Goal: Information Seeking & Learning: Check status

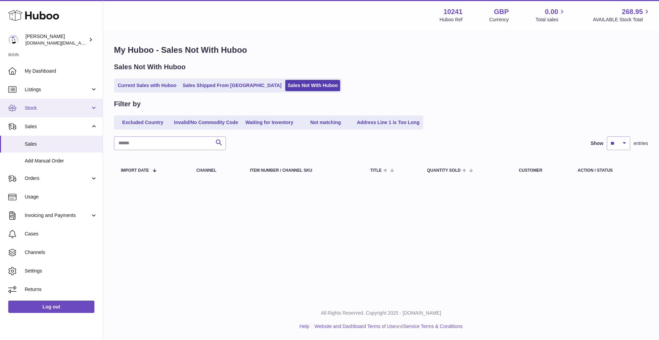
click at [48, 112] on link "Stock" at bounding box center [51, 108] width 103 height 19
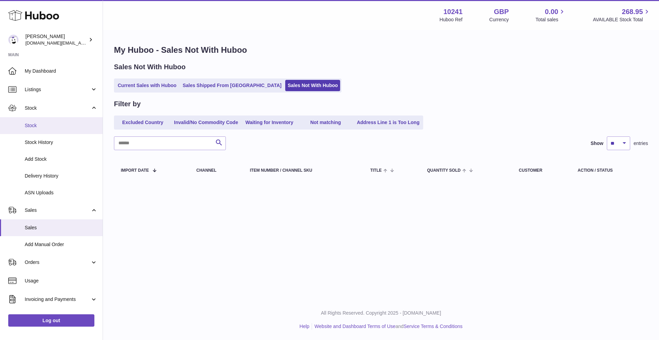
click at [47, 125] on span "Stock" at bounding box center [61, 125] width 73 height 7
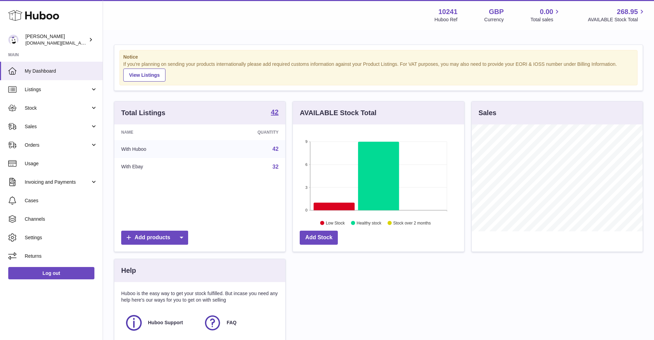
scroll to position [107, 171]
click at [34, 111] on span "Stock" at bounding box center [58, 108] width 66 height 7
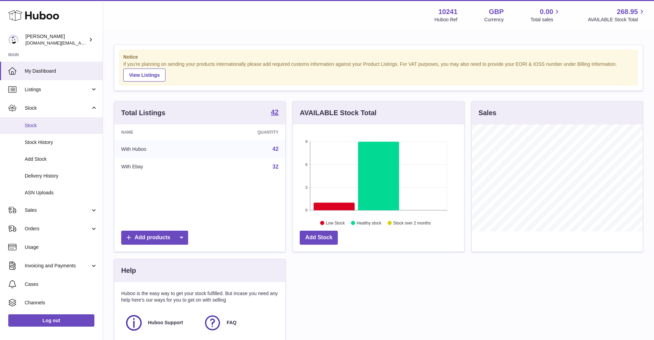
click at [38, 123] on span "Stock" at bounding box center [61, 125] width 73 height 7
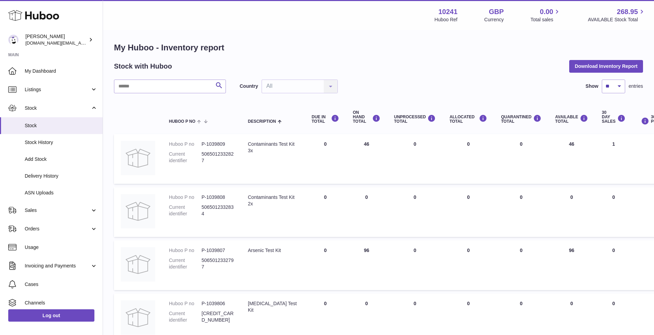
scroll to position [3, 0]
click at [387, 334] on td "UNPROCESSED Total 0" at bounding box center [415, 318] width 56 height 50
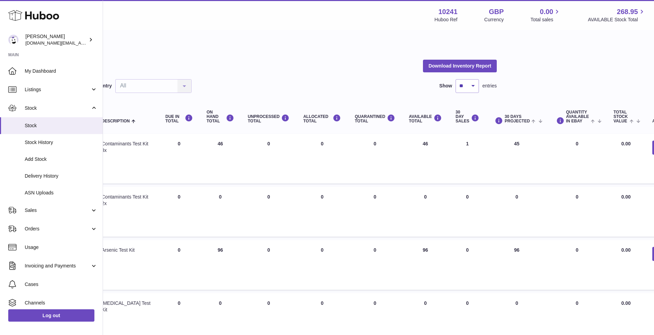
scroll to position [3, 146]
click at [490, 332] on html ".st0{fill:#141414;}" at bounding box center [181, 164] width 654 height 335
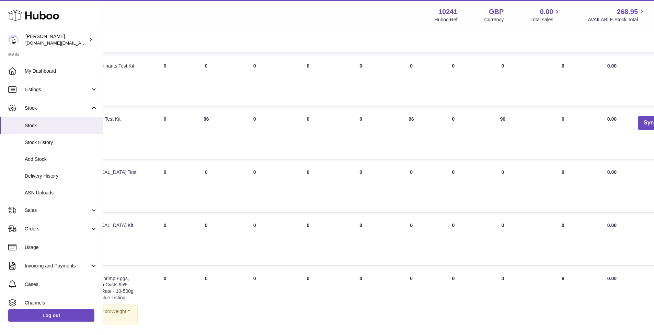
drag, startPoint x: 372, startPoint y: 337, endPoint x: 513, endPoint y: 340, distance: 141.4
click at [493, 201] on html ".st0{fill:#141414;}" at bounding box center [167, 33] width 654 height 335
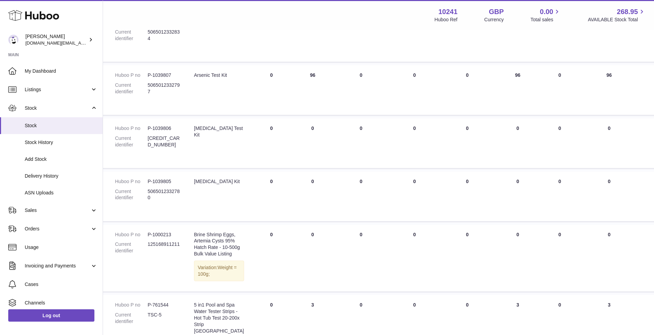
drag, startPoint x: 513, startPoint y: 340, endPoint x: 428, endPoint y: 313, distance: 89.7
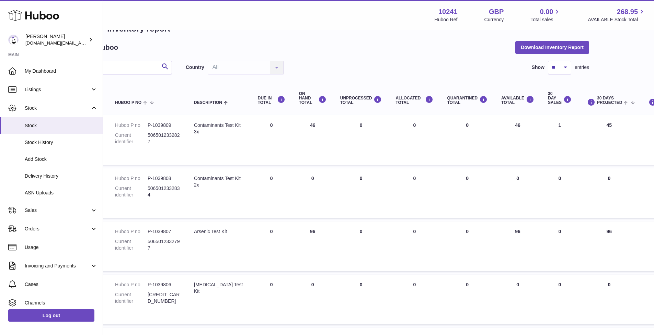
scroll to position [16, 54]
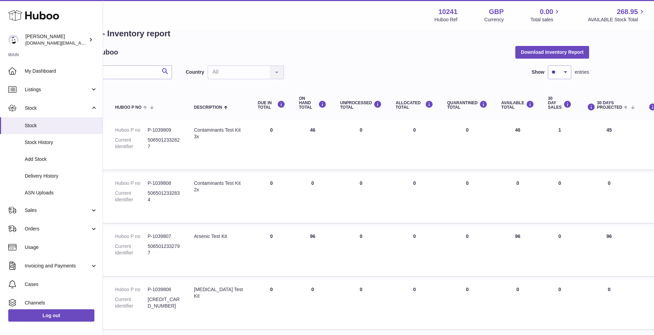
drag, startPoint x: 289, startPoint y: 187, endPoint x: 304, endPoint y: 182, distance: 16.3
click at [304, 182] on td "ON HAND Total 0" at bounding box center [312, 198] width 41 height 50
click at [295, 200] on td "ON HAND Total 0" at bounding box center [312, 198] width 41 height 50
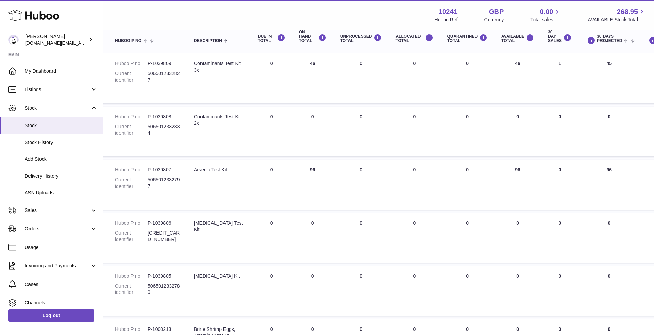
scroll to position [98, 54]
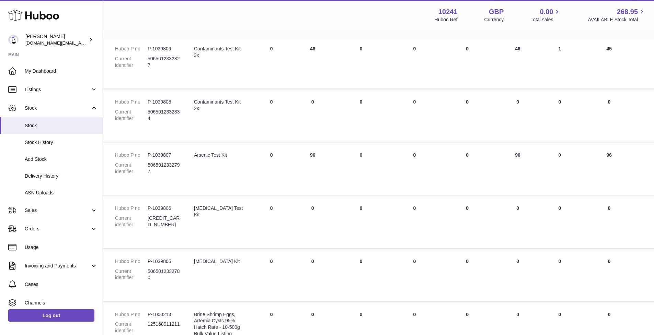
drag, startPoint x: 298, startPoint y: 208, endPoint x: 324, endPoint y: 215, distance: 26.2
click at [324, 215] on tr "Huboo P no P-1039806 Current identifier 5065012332902 Description E-Coli Test K…" at bounding box center [417, 223] width 715 height 50
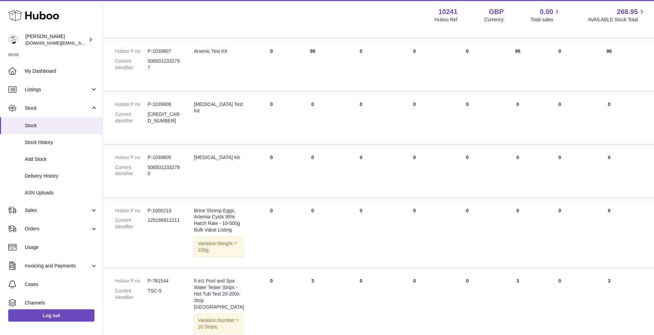
scroll to position [237, 54]
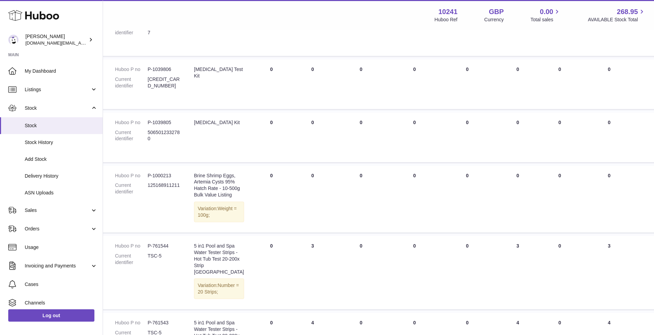
drag, startPoint x: 289, startPoint y: 179, endPoint x: 319, endPoint y: 198, distance: 35.2
click at [319, 198] on tr "Huboo P no P-1000213 Current identifier 125168911211 Description Brine Shrimp E…" at bounding box center [417, 199] width 715 height 67
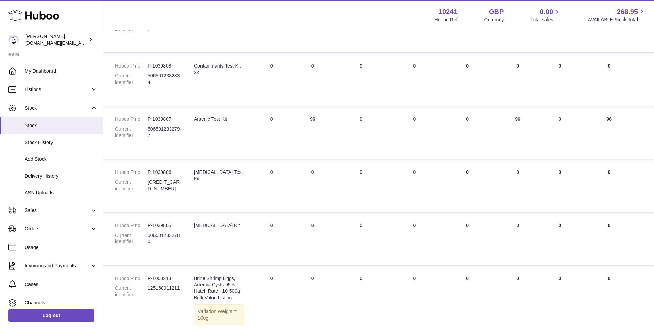
scroll to position [0, 54]
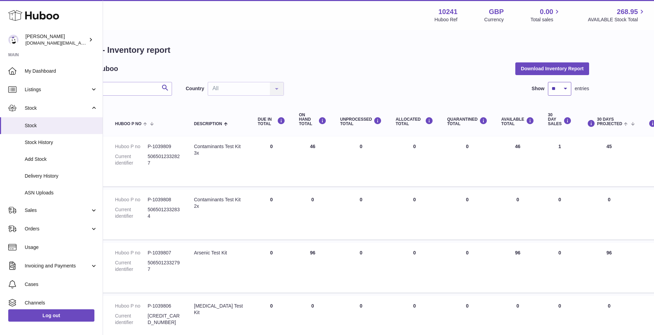
click at [557, 92] on select "** ** ** ***" at bounding box center [559, 89] width 23 height 14
select select "***"
click at [548, 82] on select "** ** ** ***" at bounding box center [559, 89] width 23 height 14
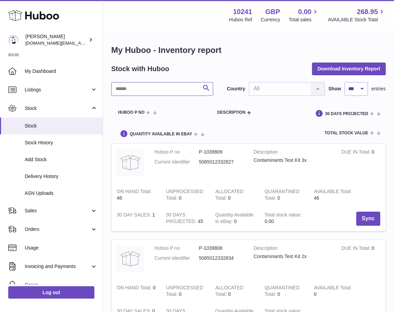
click at [158, 84] on input "text" at bounding box center [162, 89] width 102 height 14
type input "*****"
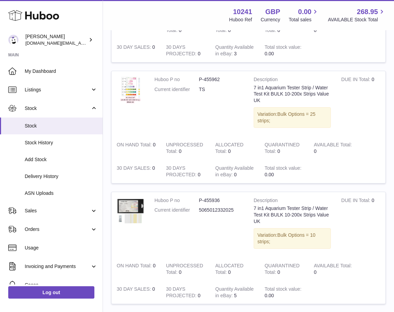
scroll to position [296, 0]
